Goal: Task Accomplishment & Management: Manage account settings

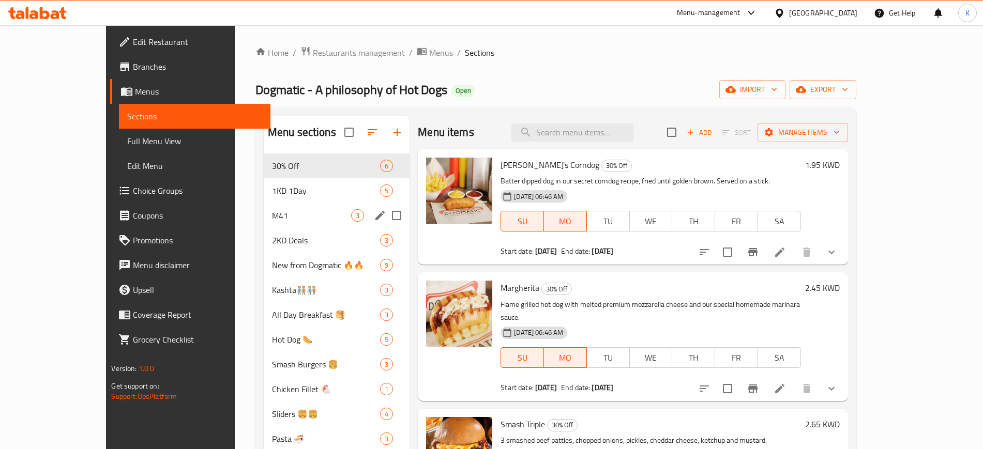
click at [272, 189] on span "1KD 1Day" at bounding box center [326, 191] width 108 height 12
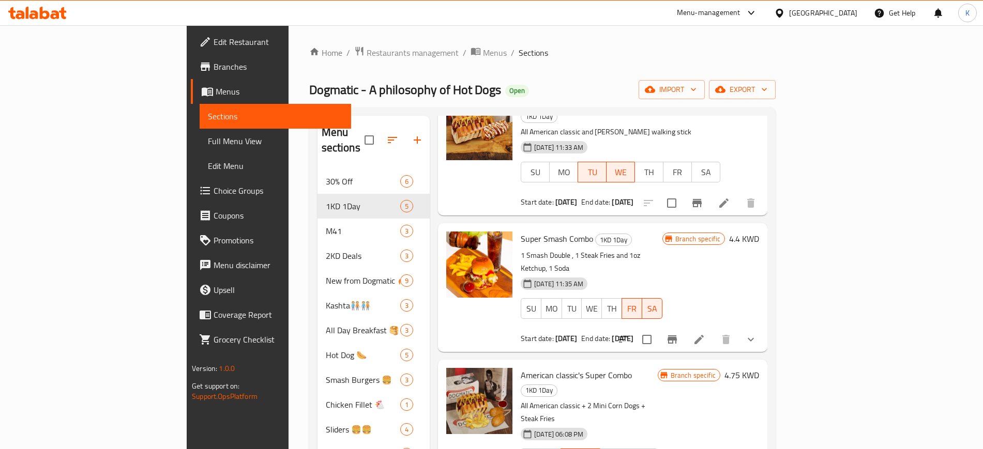
scroll to position [65, 0]
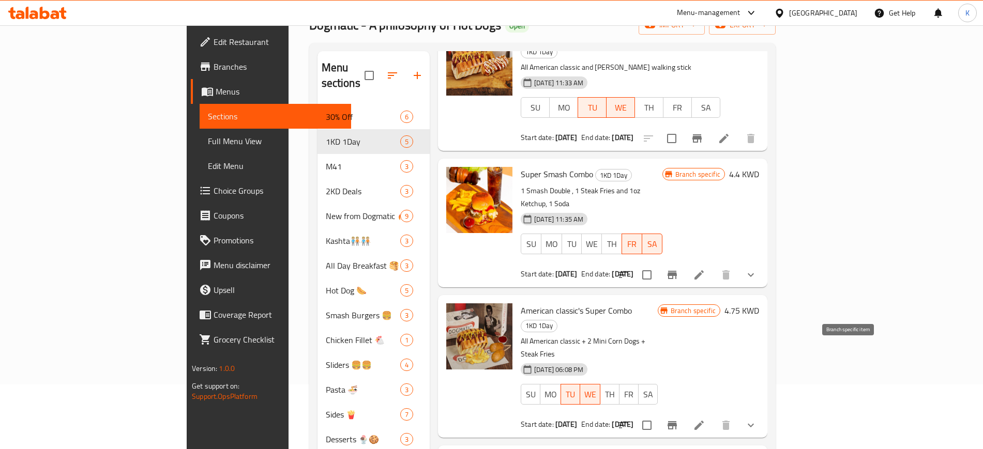
click at [679, 419] on icon "Branch-specific-item" at bounding box center [672, 425] width 12 height 12
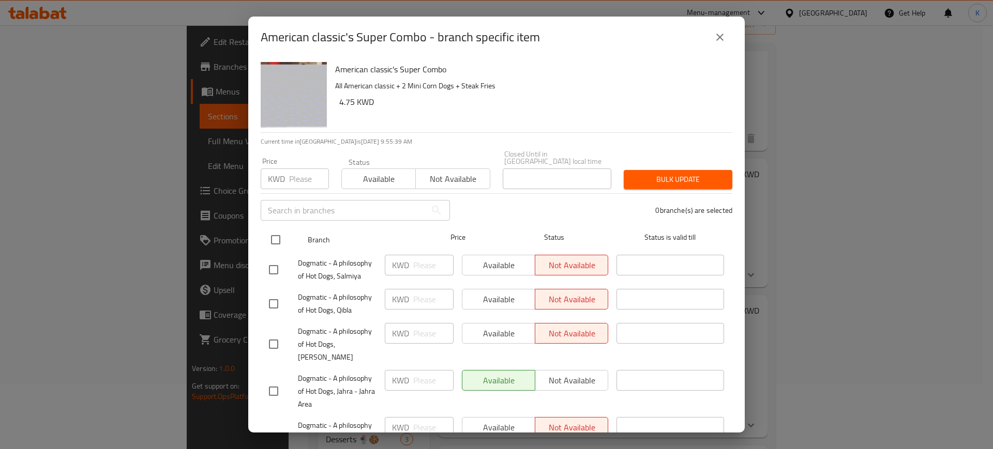
click at [275, 229] on input "checkbox" at bounding box center [276, 240] width 22 height 22
checkbox input "true"
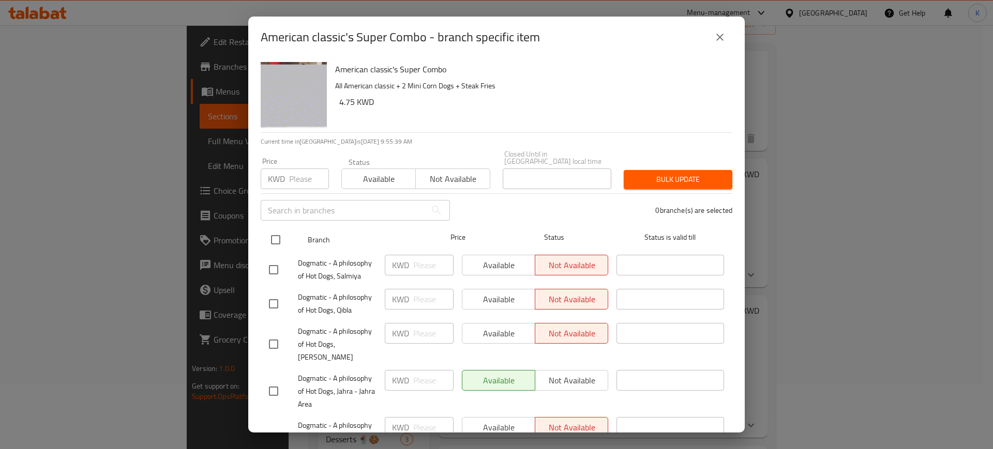
checkbox input "true"
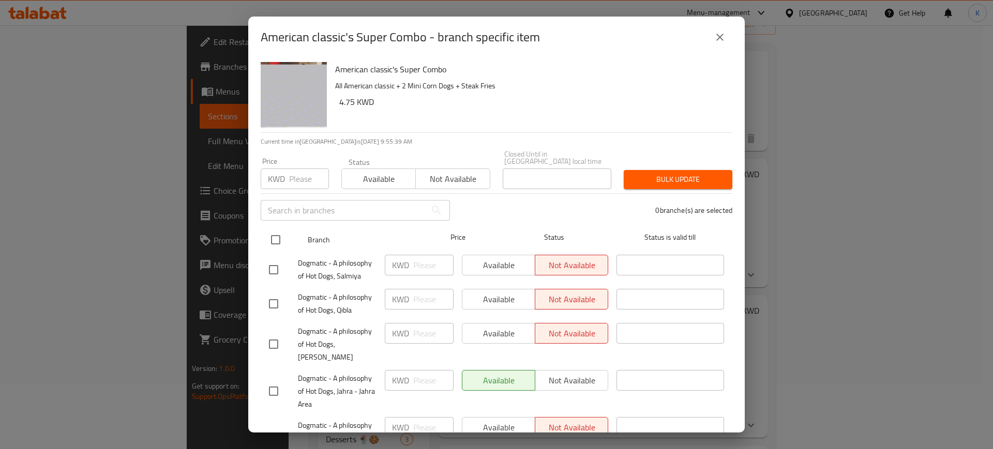
checkbox input "true"
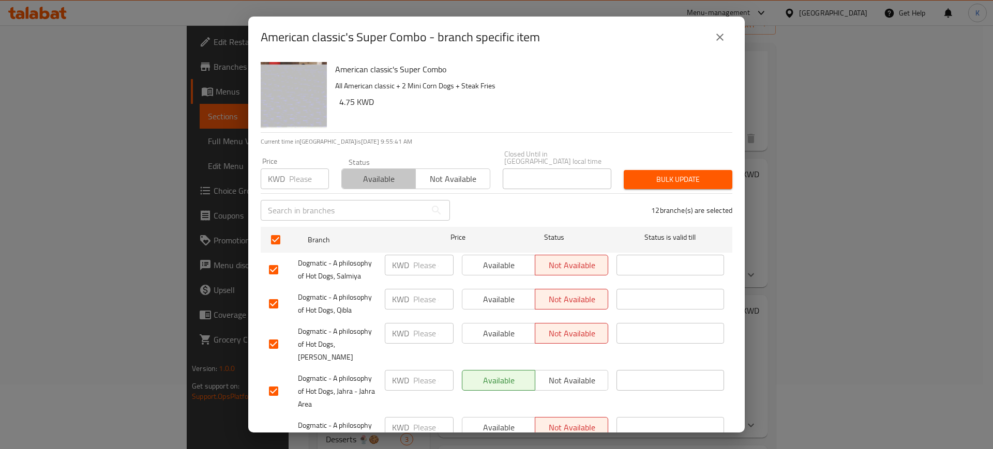
click at [383, 172] on span "Available" at bounding box center [379, 179] width 66 height 15
click at [671, 173] on span "Bulk update" at bounding box center [678, 179] width 92 height 13
